Goal: Information Seeking & Learning: Learn about a topic

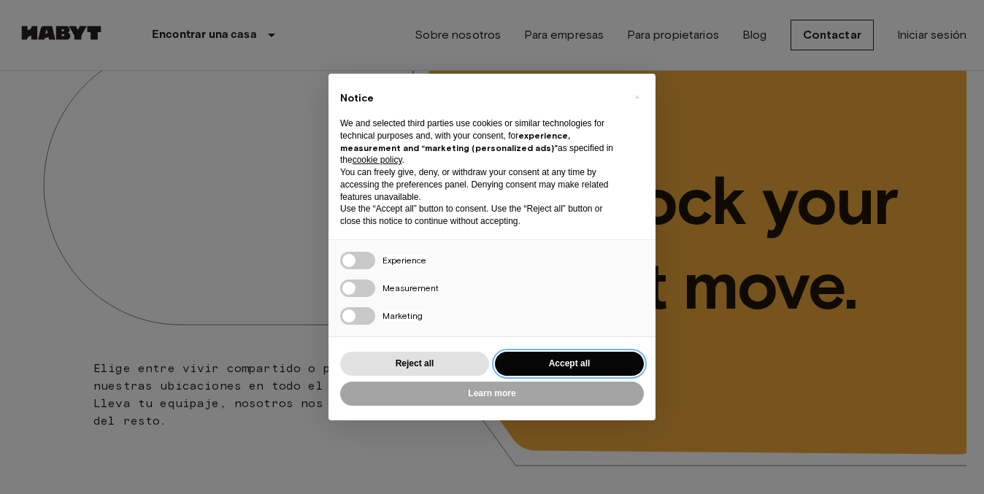
click at [569, 358] on button "Accept all" at bounding box center [569, 364] width 149 height 24
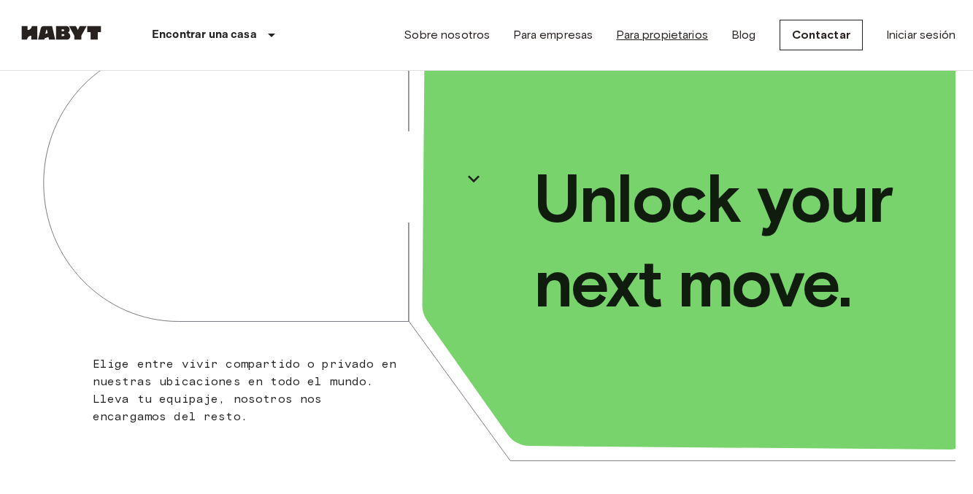
click at [636, 39] on link "Para propietarios" at bounding box center [662, 35] width 92 height 18
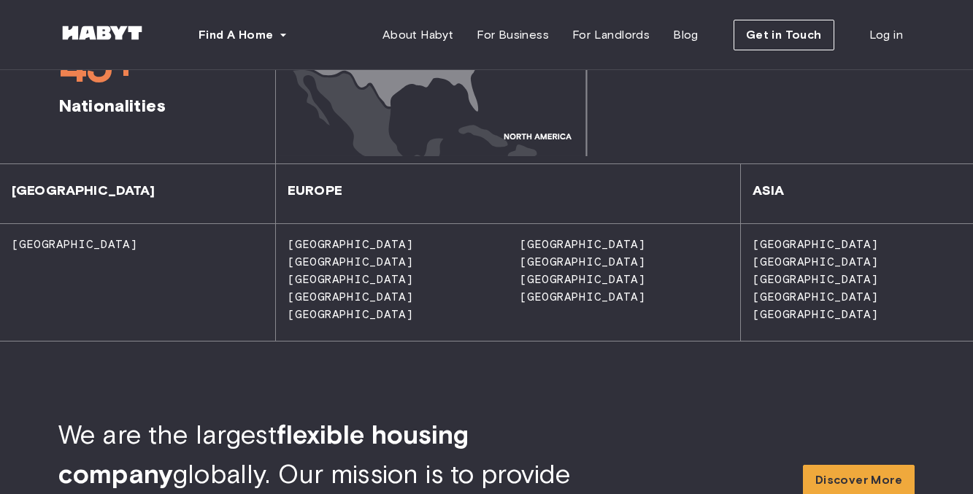
scroll to position [1209, 0]
drag, startPoint x: 707, startPoint y: 248, endPoint x: 387, endPoint y: 255, distance: 319.7
click at [401, 249] on div "[GEOGRAPHIC_DATA] [GEOGRAPHIC_DATA] [GEOGRAPHIC_DATA] [GEOGRAPHIC_DATA] [GEOGRA…" at bounding box center [508, 282] width 464 height 117
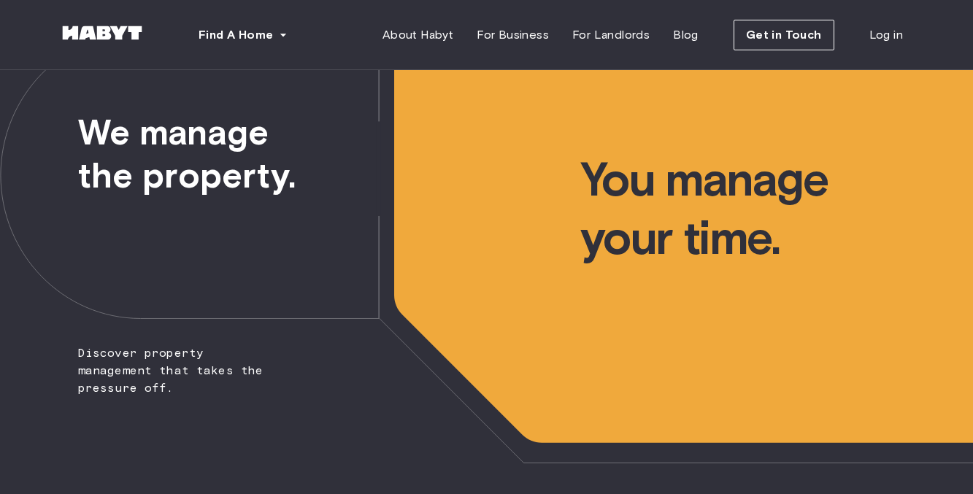
scroll to position [0, 0]
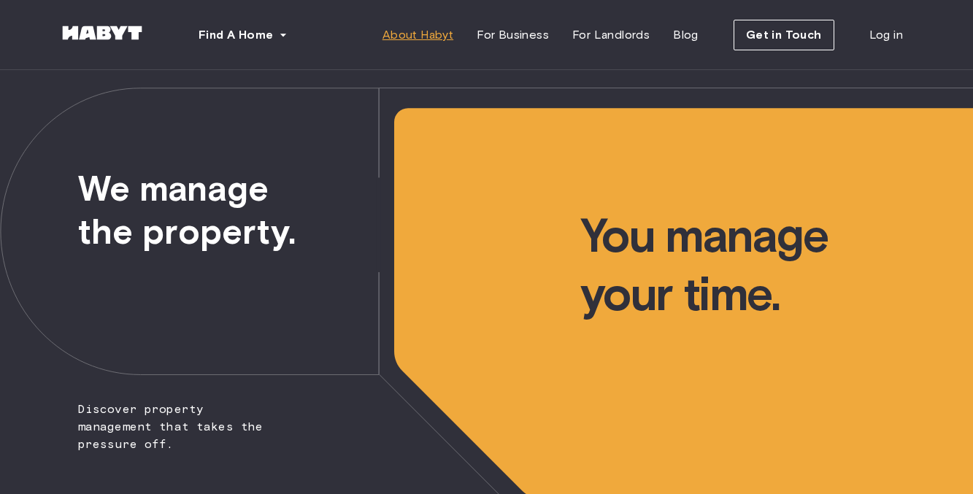
click at [431, 36] on span "About Habyt" at bounding box center [417, 35] width 71 height 18
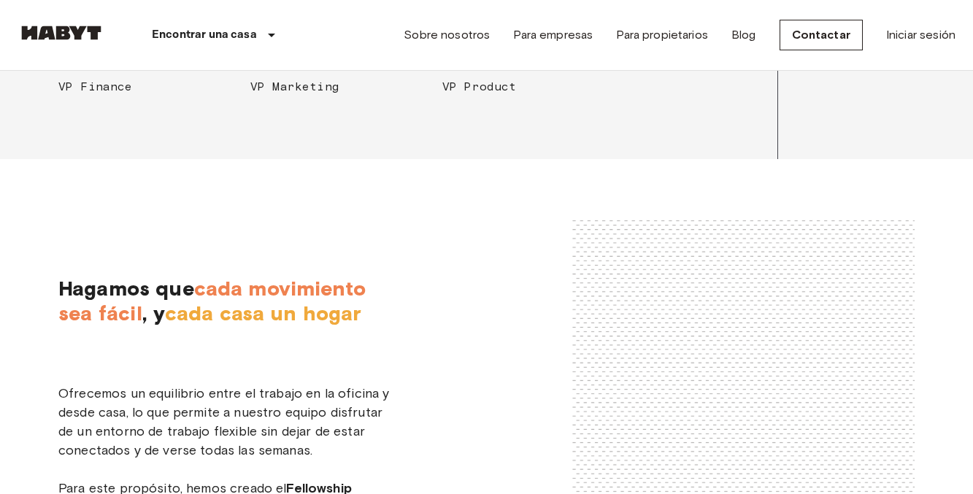
scroll to position [2529, 0]
click at [560, 33] on link "Para empresas" at bounding box center [553, 35] width 80 height 18
